Goal: Navigation & Orientation: Find specific page/section

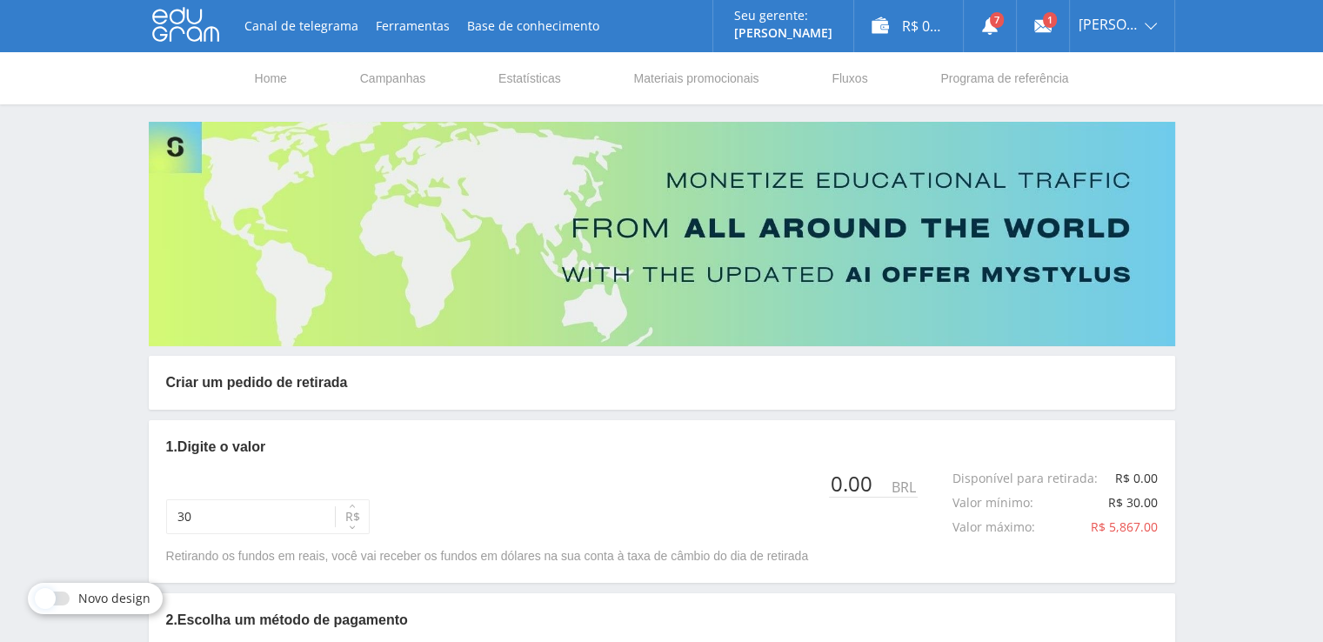
click at [202, 32] on icon at bounding box center [185, 24] width 67 height 35
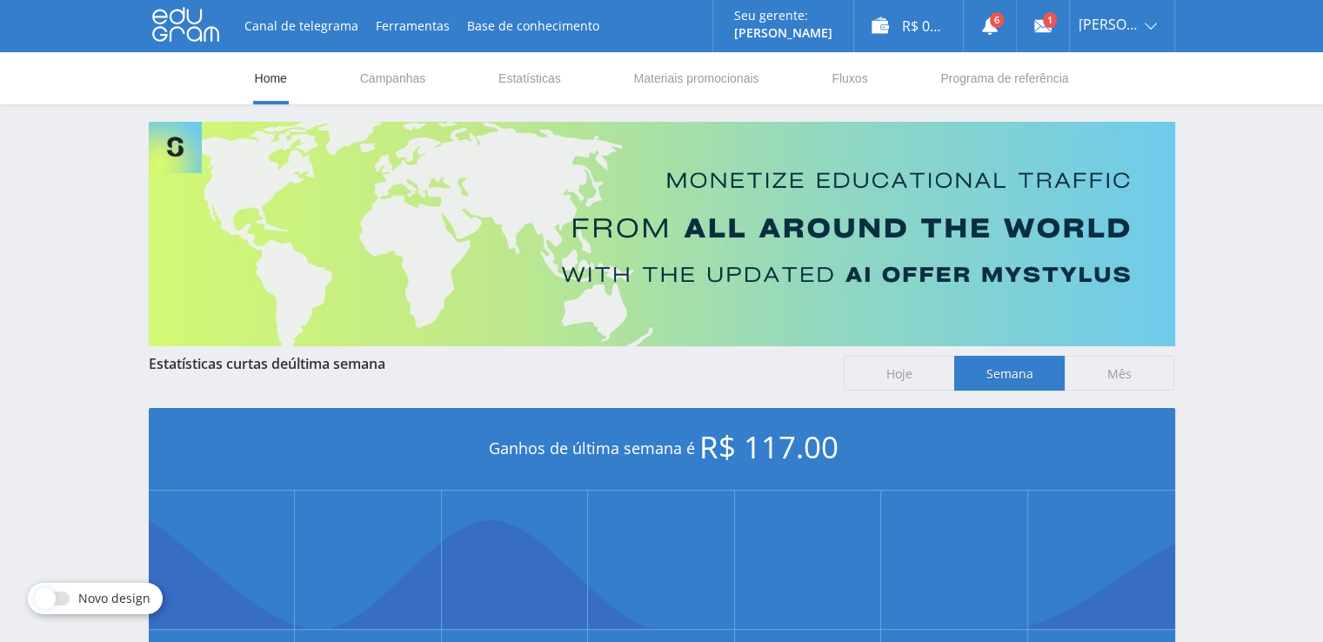
click at [87, 0] on div "Canal de telegrama Ferramentas Base de conhecimento Seu gerente: Alex Alex Onli…" at bounding box center [661, 26] width 1323 height 52
